Goal: Find contact information: Find contact information

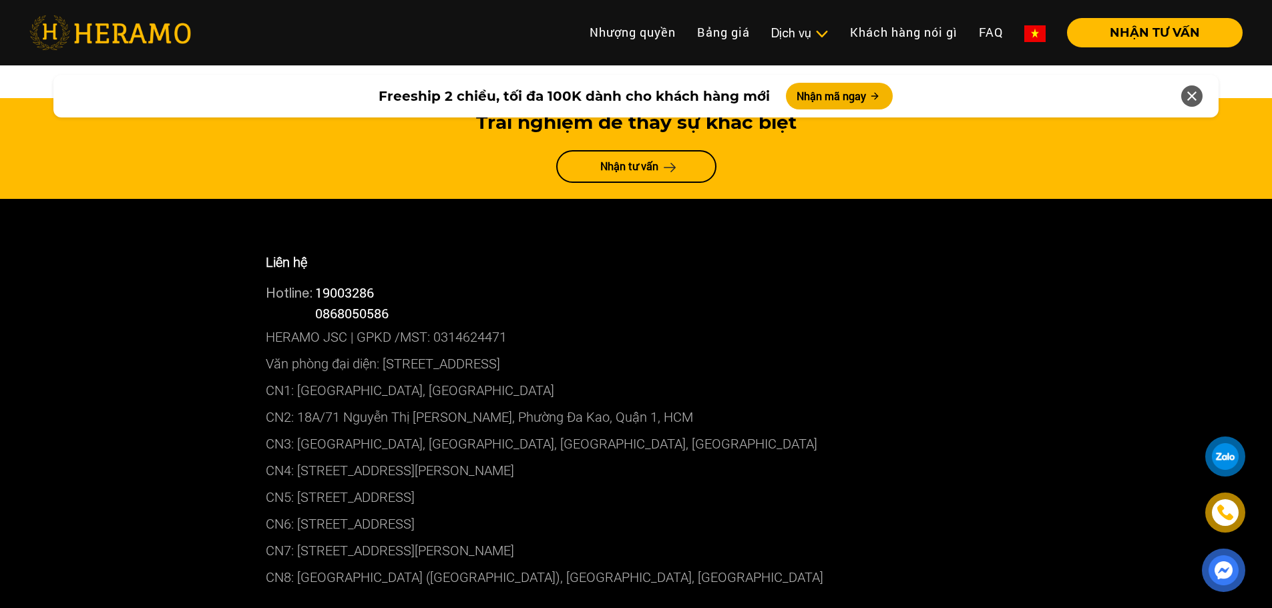
scroll to position [7201, 0]
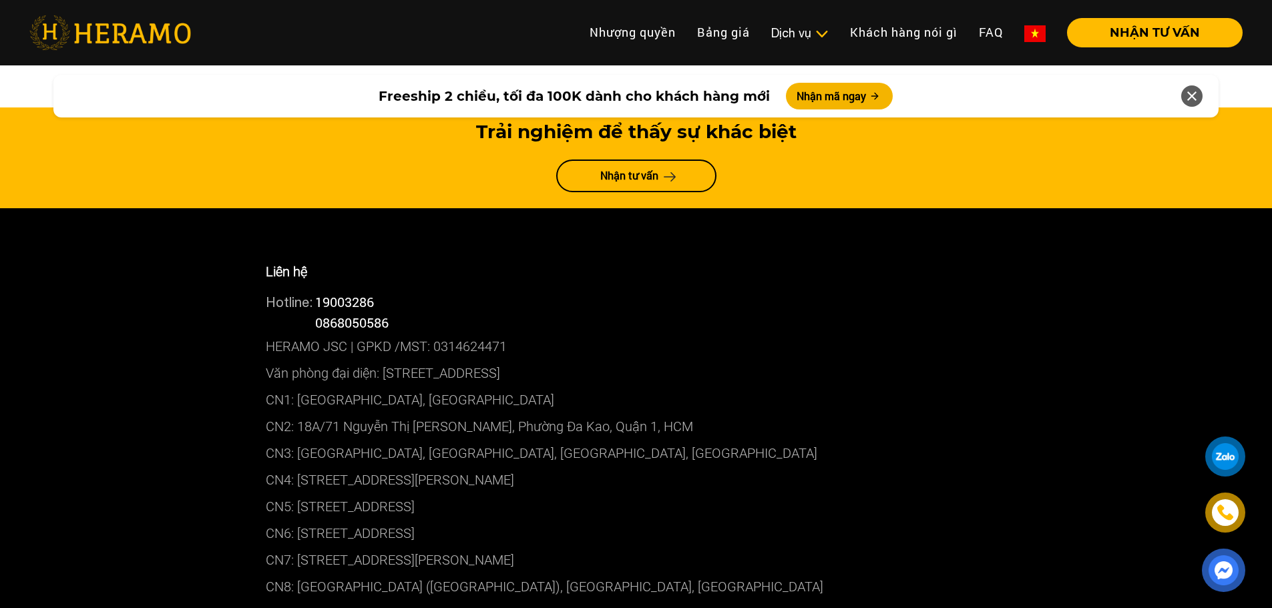
click at [1224, 466] on div at bounding box center [1225, 457] width 25 height 24
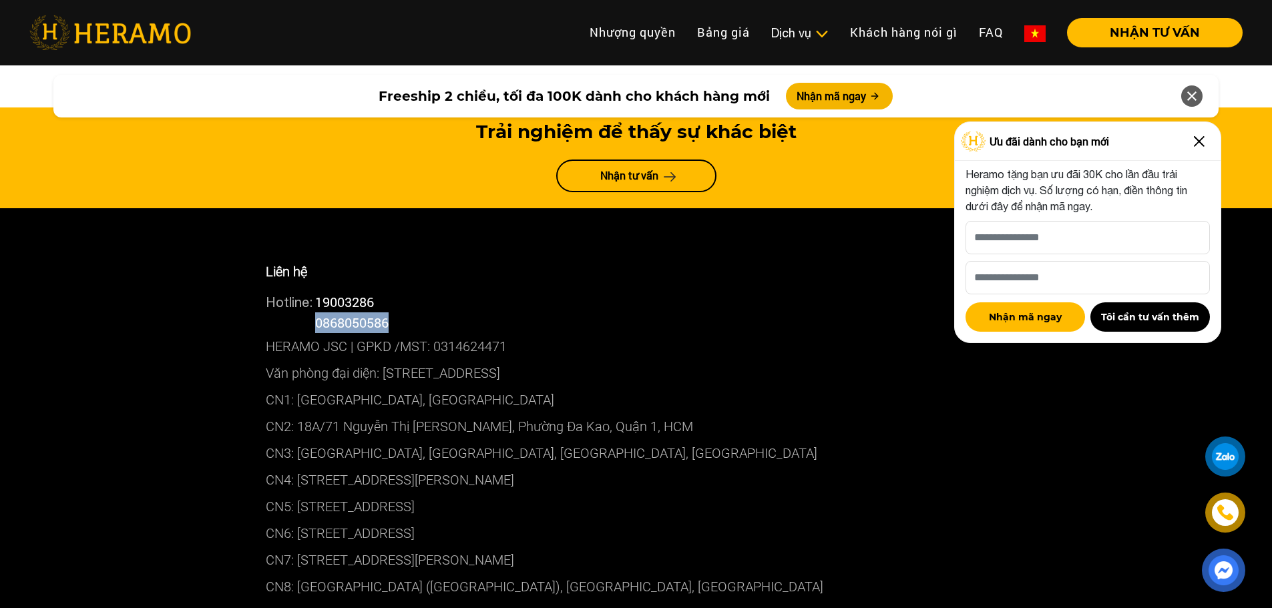
drag, startPoint x: 318, startPoint y: 192, endPoint x: 405, endPoint y: 188, distance: 87.6
click at [405, 312] on div "Hotline: 0868050586" at bounding box center [636, 322] width 741 height 21
copy span "0868050586"
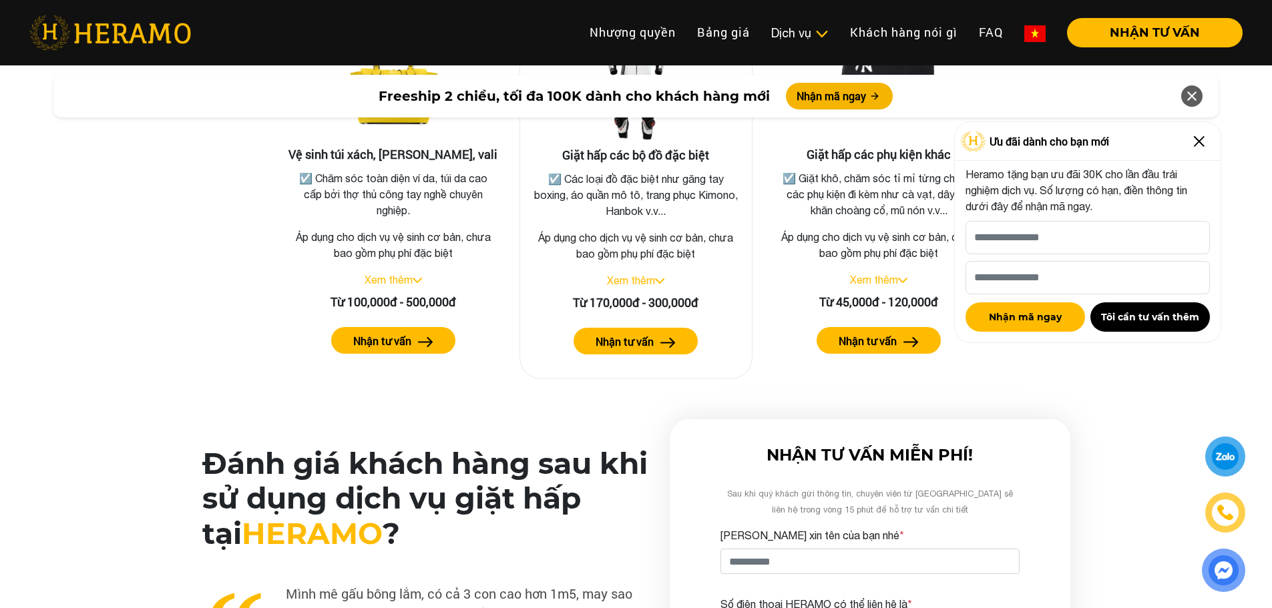
scroll to position [2795, 0]
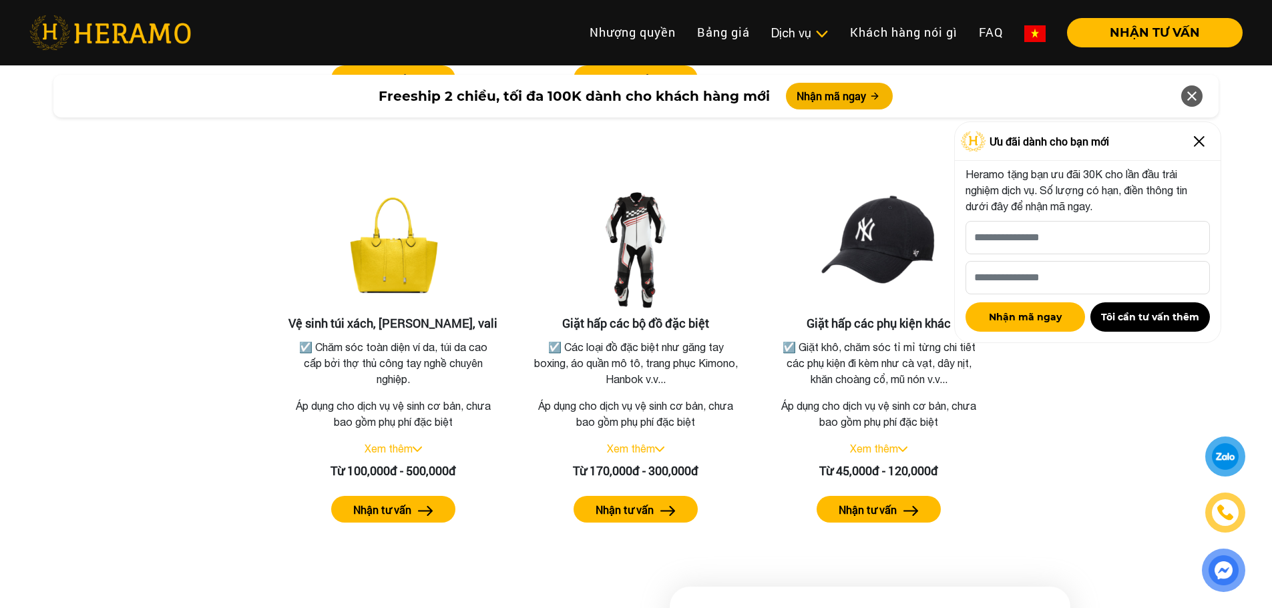
click at [1221, 519] on img at bounding box center [1225, 512] width 15 height 15
click at [275, 196] on div "Vệ sinh túi xách, balo, vali ☑️ Chăm sóc toàn diện ví da, túi da cao cấp bởi th…" at bounding box center [393, 359] width 254 height 375
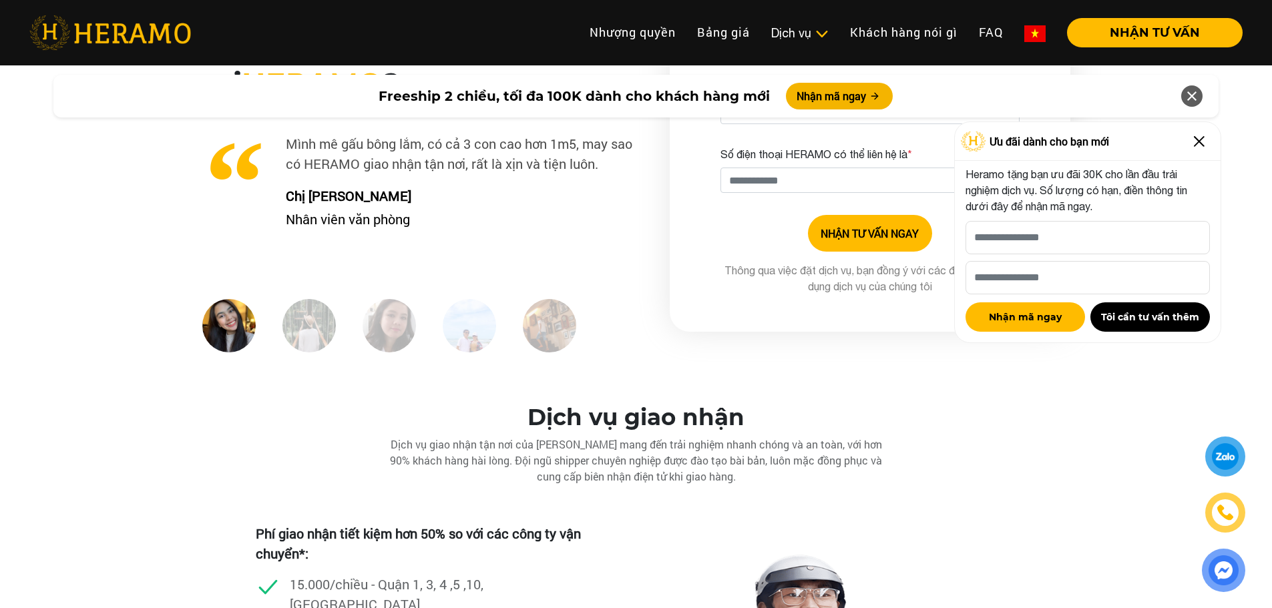
scroll to position [3529, 0]
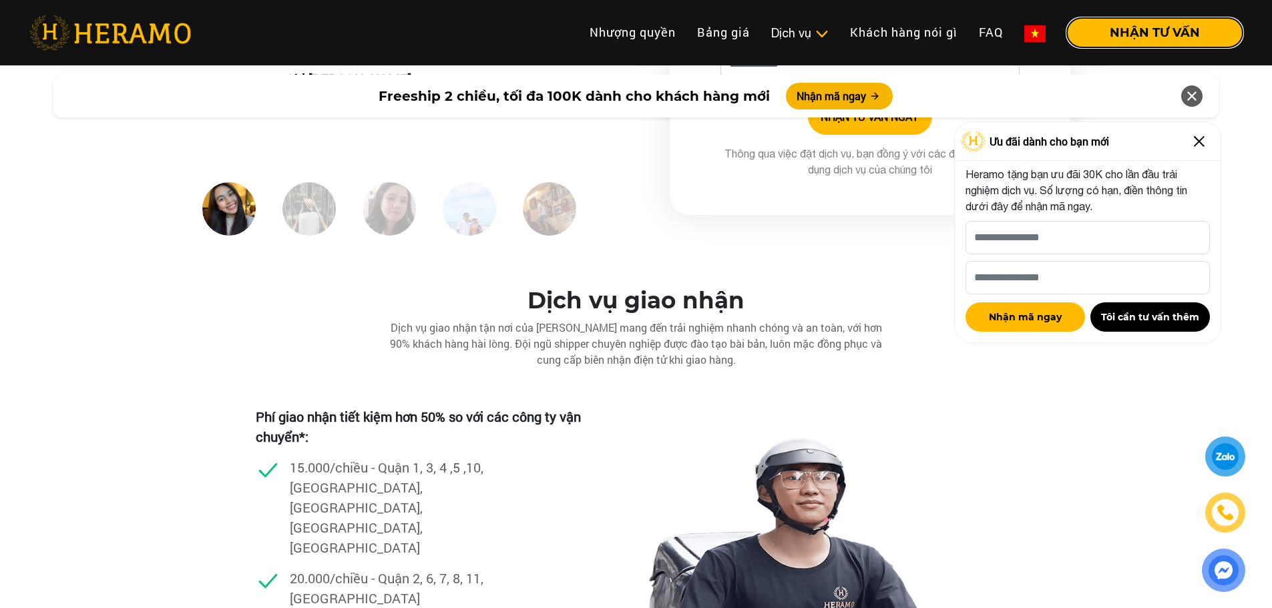
click at [1153, 35] on button "NHẬN TƯ VẤN" at bounding box center [1155, 32] width 176 height 29
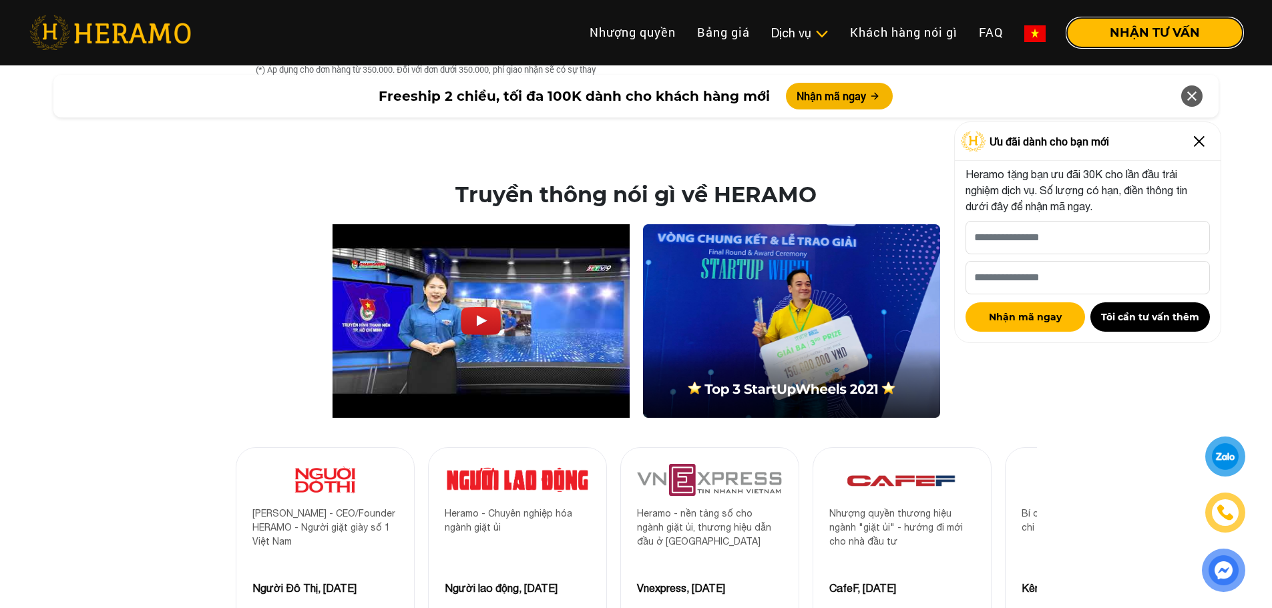
scroll to position [4330, 0]
